Goal: Transaction & Acquisition: Purchase product/service

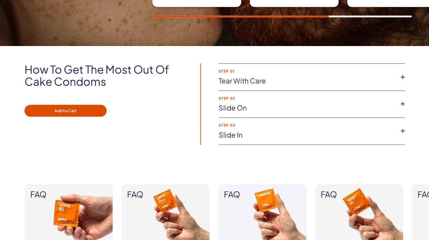
scroll to position [399, 0]
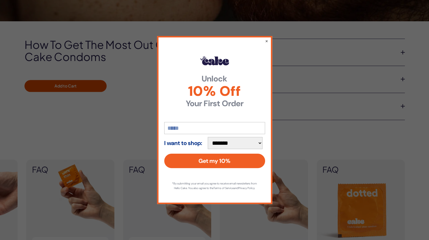
click at [264, 40] on div "**********" at bounding box center [214, 120] width 115 height 168
click at [266, 37] on button "×" at bounding box center [267, 40] width 4 height 7
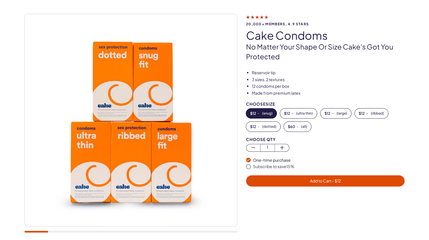
scroll to position [30, 0]
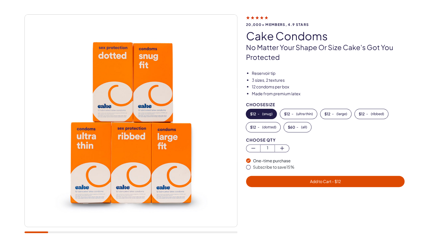
click at [204, 127] on img at bounding box center [131, 121] width 212 height 212
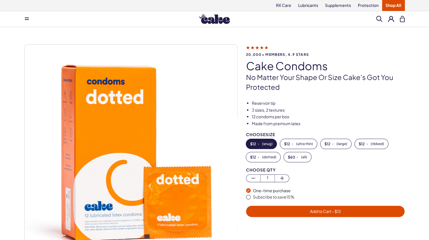
scroll to position [86, 0]
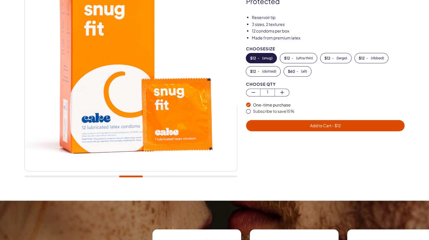
drag, startPoint x: 48, startPoint y: 178, endPoint x: 51, endPoint y: 176, distance: 4.0
click at [51, 176] on div at bounding box center [131, 70] width 213 height 225
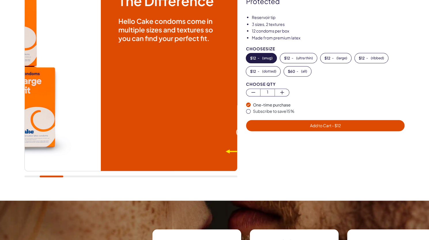
click at [51, 176] on div at bounding box center [131, 177] width 213 height 2
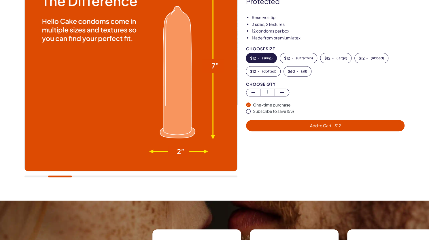
click at [31, 175] on div at bounding box center [131, 70] width 213 height 225
click at [28, 177] on div at bounding box center [131, 177] width 213 height 2
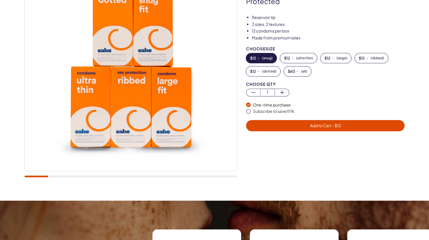
click at [56, 177] on div at bounding box center [131, 70] width 213 height 225
click at [57, 175] on div at bounding box center [131, 70] width 213 height 225
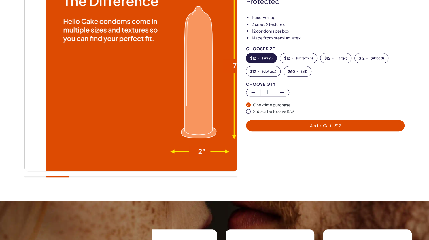
click at [57, 176] on div at bounding box center [131, 177] width 213 height 2
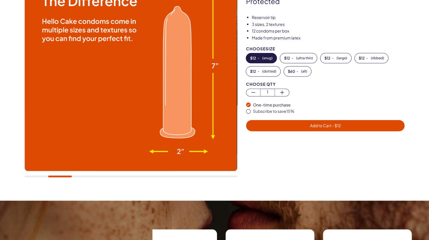
scroll to position [43, 0]
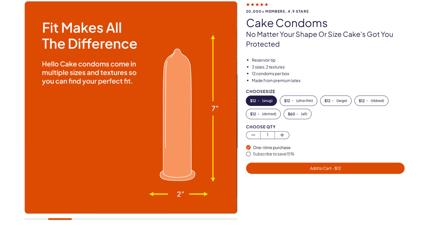
click at [76, 123] on img at bounding box center [131, 107] width 212 height 212
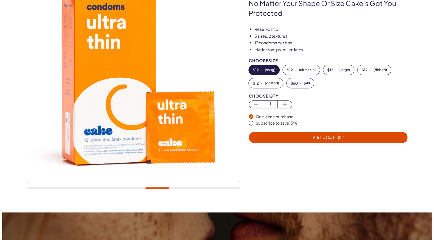
scroll to position [0, 0]
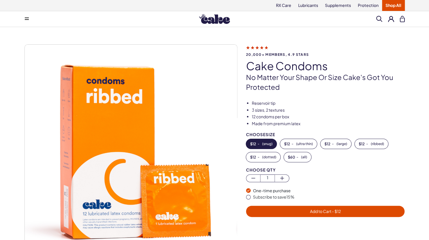
click at [301, 212] on span "Add to Cart - $ 12" at bounding box center [326, 211] width 152 height 7
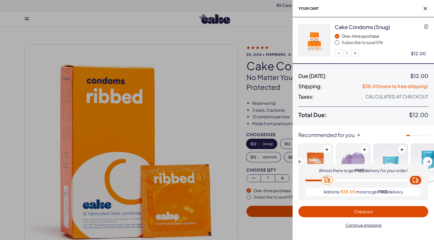
click at [374, 145] on div at bounding box center [390, 161] width 35 height 35
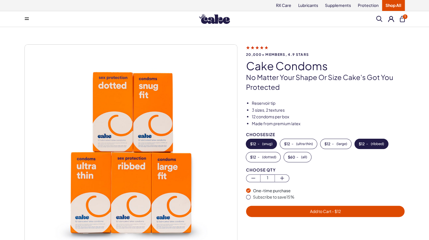
click at [369, 143] on button "$ 12 - ( ribbed )" at bounding box center [371, 144] width 33 height 10
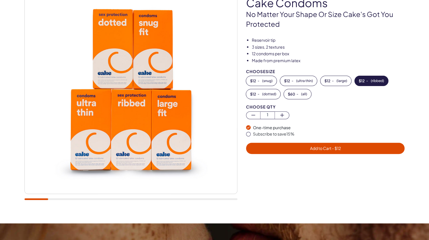
scroll to position [63, 0]
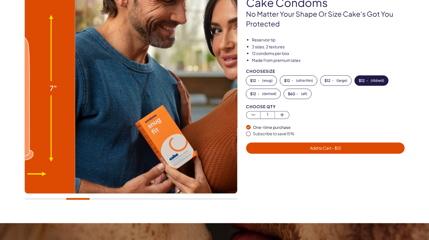
click at [78, 198] on div at bounding box center [131, 199] width 213 height 2
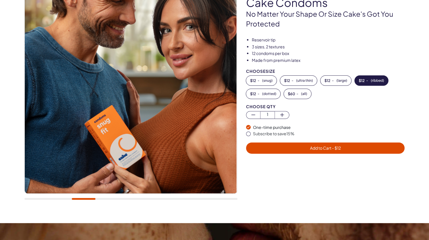
click at [109, 196] on div at bounding box center [131, 93] width 213 height 225
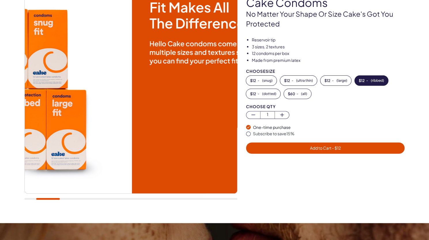
click at [48, 199] on div at bounding box center [131, 199] width 213 height 2
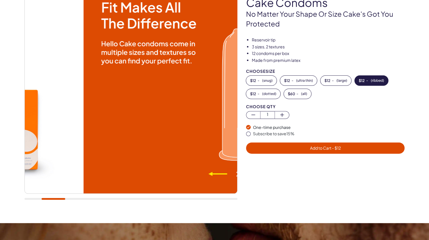
click at [53, 199] on div at bounding box center [131, 199] width 213 height 2
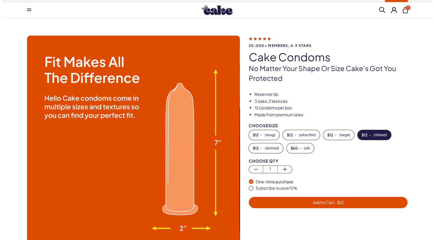
scroll to position [8, 0]
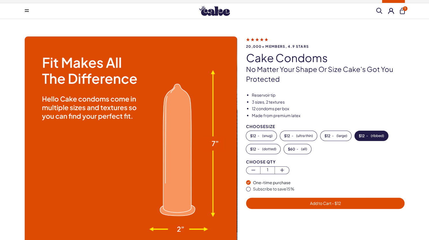
click at [321, 204] on span "Add to Cart - $ 12" at bounding box center [325, 203] width 31 height 5
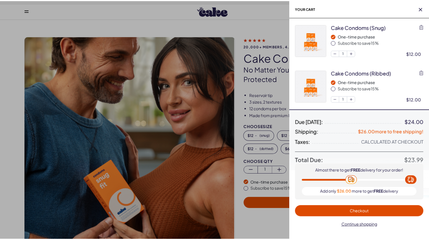
scroll to position [0, 0]
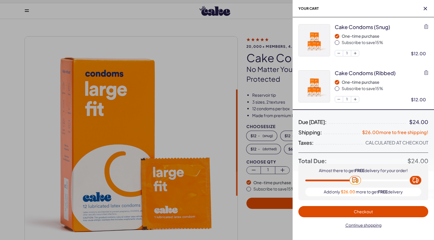
click at [193, 120] on div at bounding box center [217, 120] width 434 height 240
